Goal: Obtain resource: Download file/media

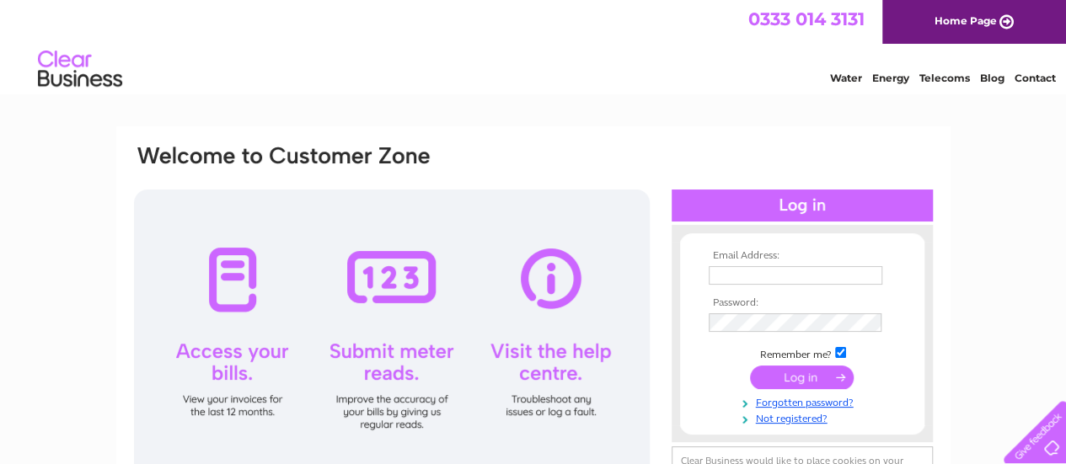
type input "info@urbanprint.co.uk"
click at [804, 382] on input "submit" at bounding box center [802, 378] width 104 height 24
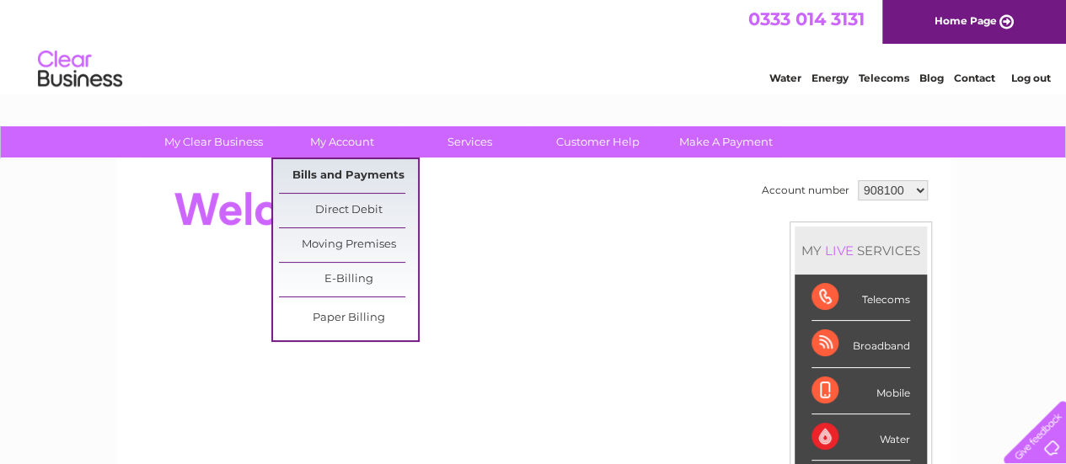
click at [342, 172] on link "Bills and Payments" at bounding box center [348, 176] width 139 height 34
click at [344, 172] on link "Bills and Payments" at bounding box center [348, 176] width 139 height 34
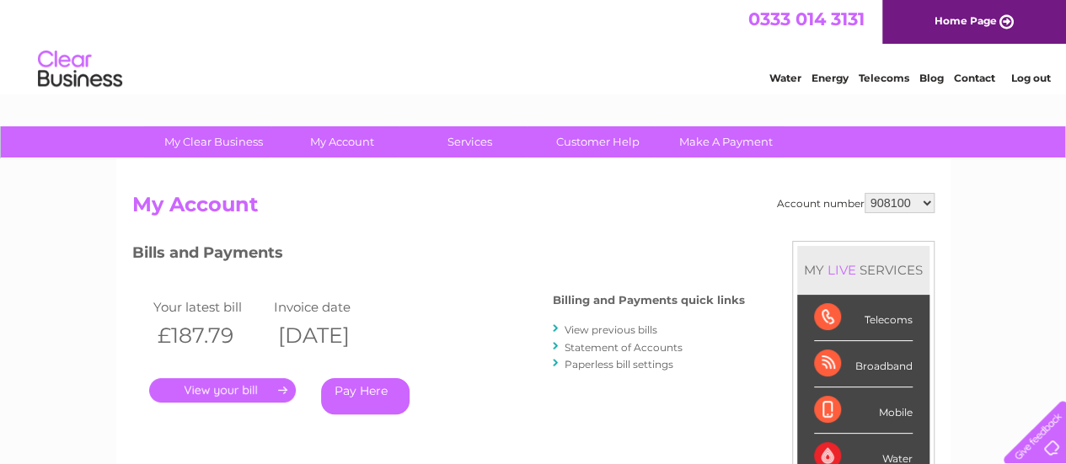
click at [245, 382] on link "." at bounding box center [222, 390] width 147 height 24
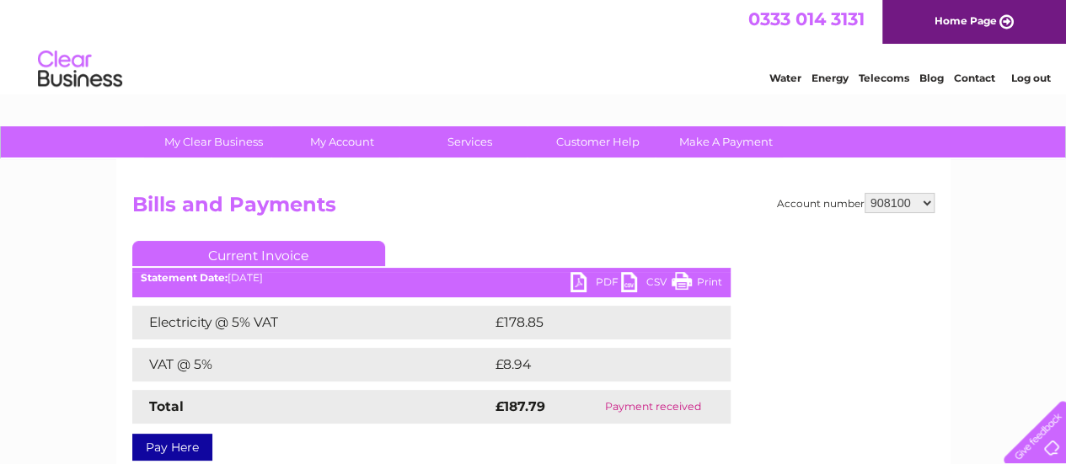
click at [587, 284] on link "PDF" at bounding box center [596, 284] width 51 height 24
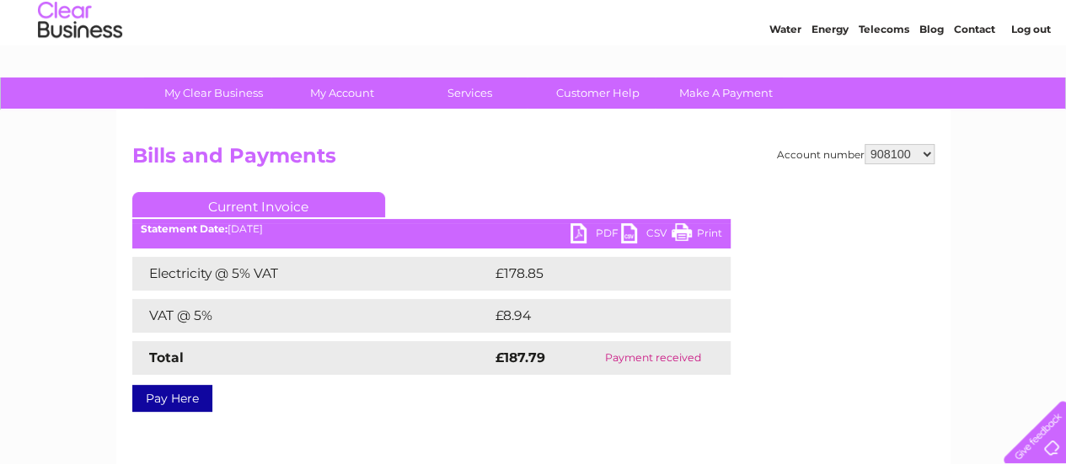
scroll to position [72, 0]
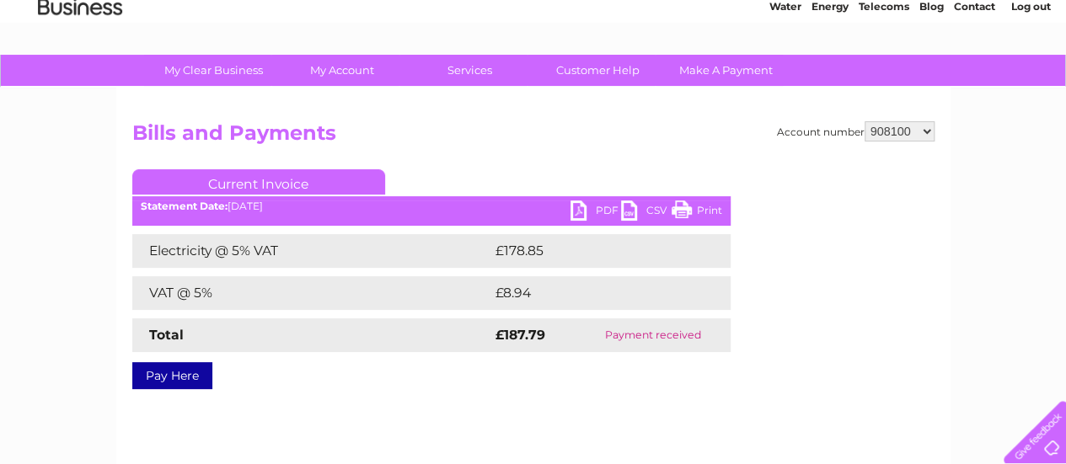
click at [927, 130] on select "908100 1147165" at bounding box center [900, 131] width 70 height 20
select select "1147165"
click at [866, 121] on select "908100 1147165" at bounding box center [900, 131] width 70 height 20
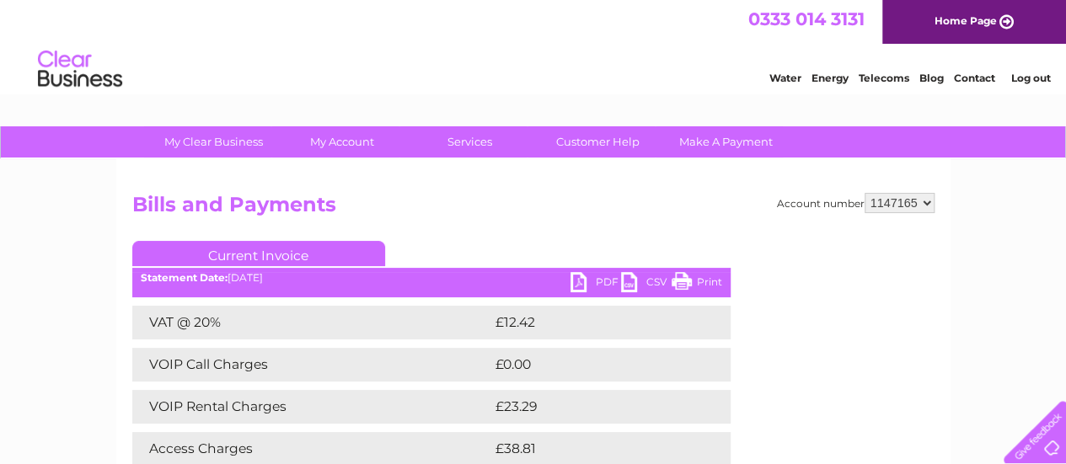
click at [581, 280] on link "PDF" at bounding box center [596, 284] width 51 height 24
click at [926, 200] on select "908100 1147165" at bounding box center [900, 203] width 70 height 20
select select "908100"
click at [866, 193] on select "908100 1147165" at bounding box center [900, 203] width 70 height 20
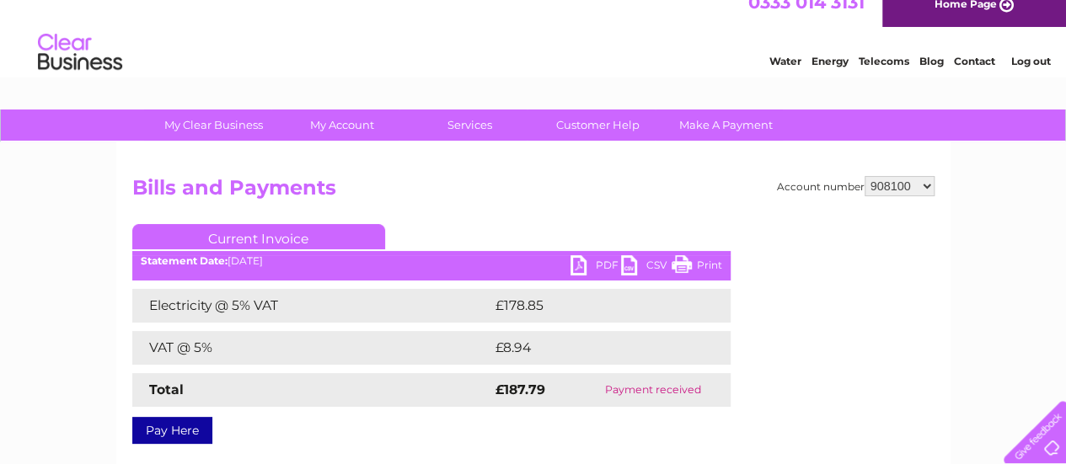
scroll to position [16, 0]
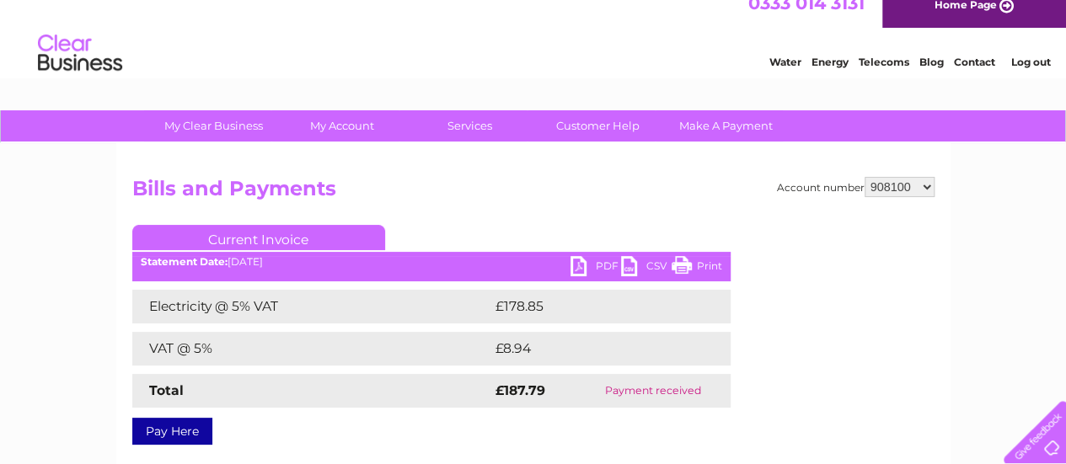
click at [1065, 121] on html "My Clear Business Login Details My Details My Preferences Link Account My Accou…" at bounding box center [533, 450] width 1066 height 932
click at [931, 181] on select "908100 1147165" at bounding box center [900, 187] width 70 height 20
click at [923, 184] on select "908100 1147165" at bounding box center [900, 187] width 70 height 20
select select "1147165"
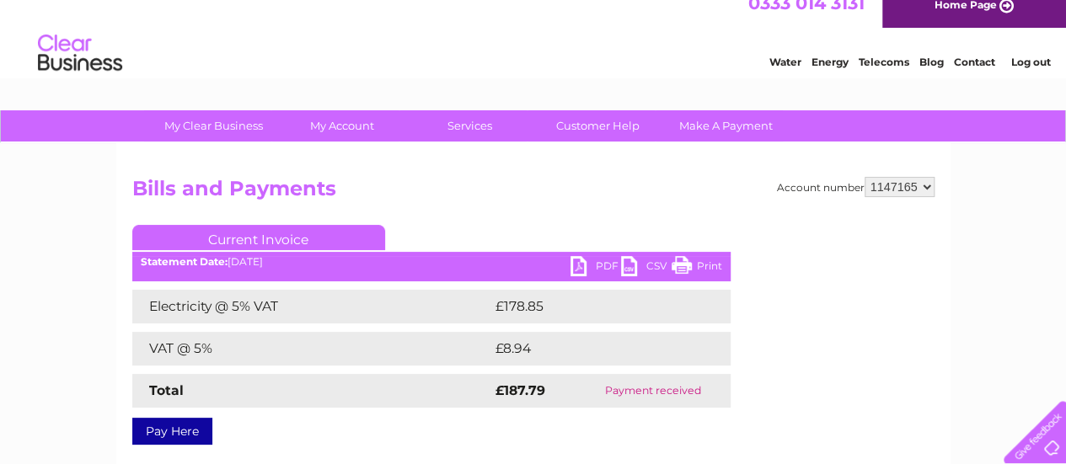
click at [866, 177] on select "908100 1147165" at bounding box center [900, 187] width 70 height 20
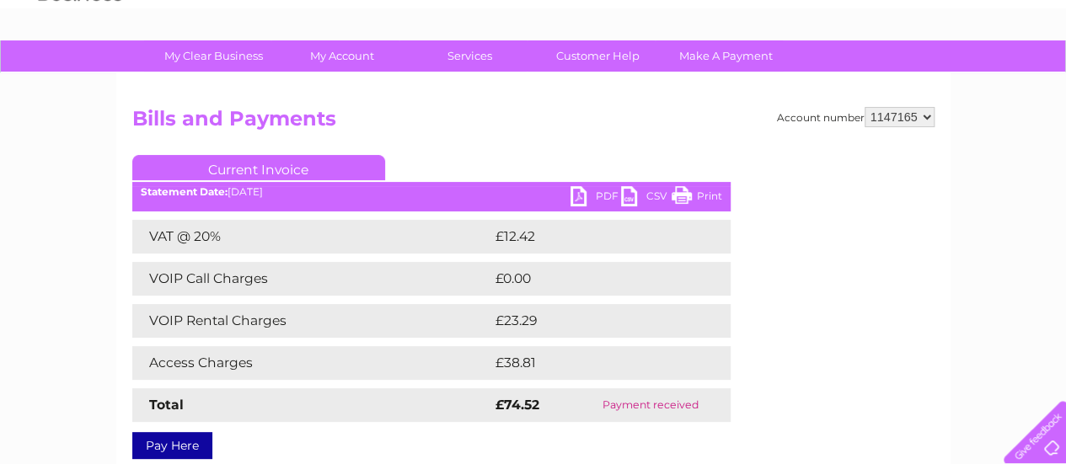
scroll to position [87, 0]
